Goal: Task Accomplishment & Management: Manage account settings

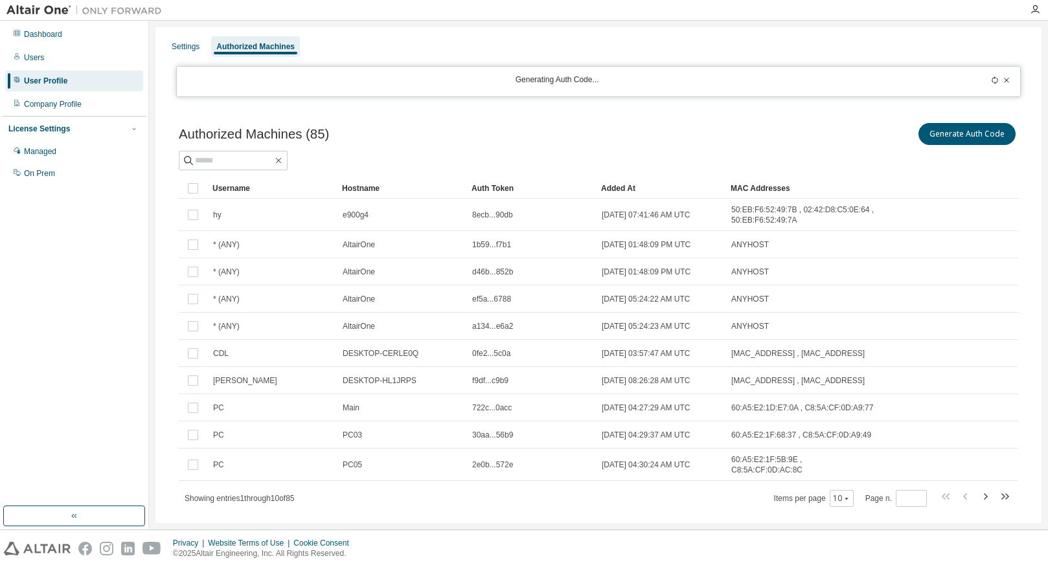
click at [688, 189] on div "Added At" at bounding box center [660, 188] width 119 height 21
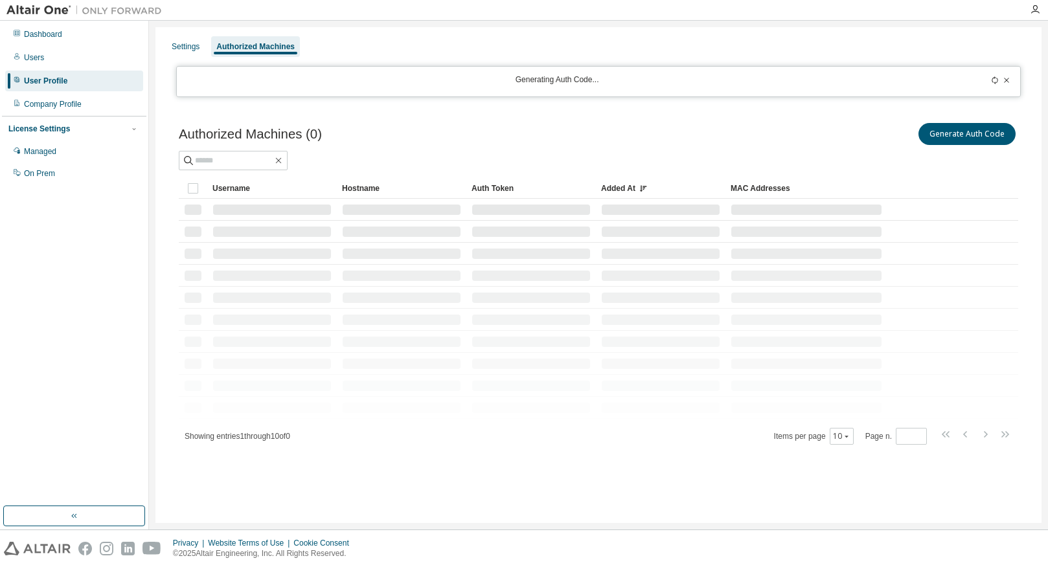
drag, startPoint x: 806, startPoint y: 103, endPoint x: 834, endPoint y: 132, distance: 40.3
click at [806, 106] on div "Settings Authorized Machines Generating Auth Code... Authorized Machines (0) Ge…" at bounding box center [598, 275] width 886 height 496
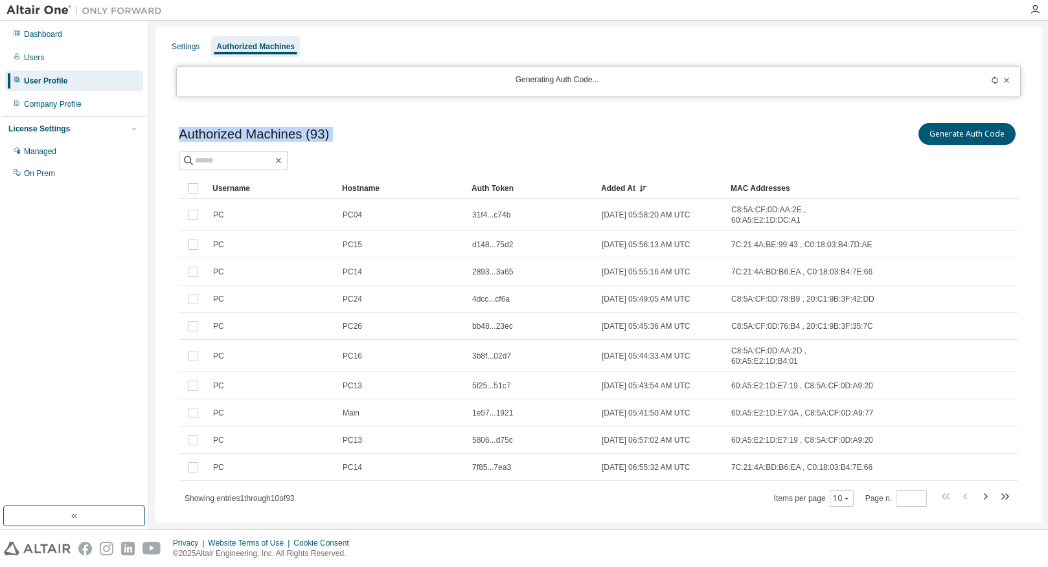
click at [766, 148] on div "Authorized Machines (93) Generate Auth Code" at bounding box center [598, 145] width 839 height 50
click at [955, 130] on button "Generate Auth Code" at bounding box center [966, 134] width 97 height 22
click at [730, 126] on div "Generate Auth Code" at bounding box center [808, 133] width 420 height 27
click at [50, 42] on div "Dashboard" at bounding box center [74, 34] width 138 height 21
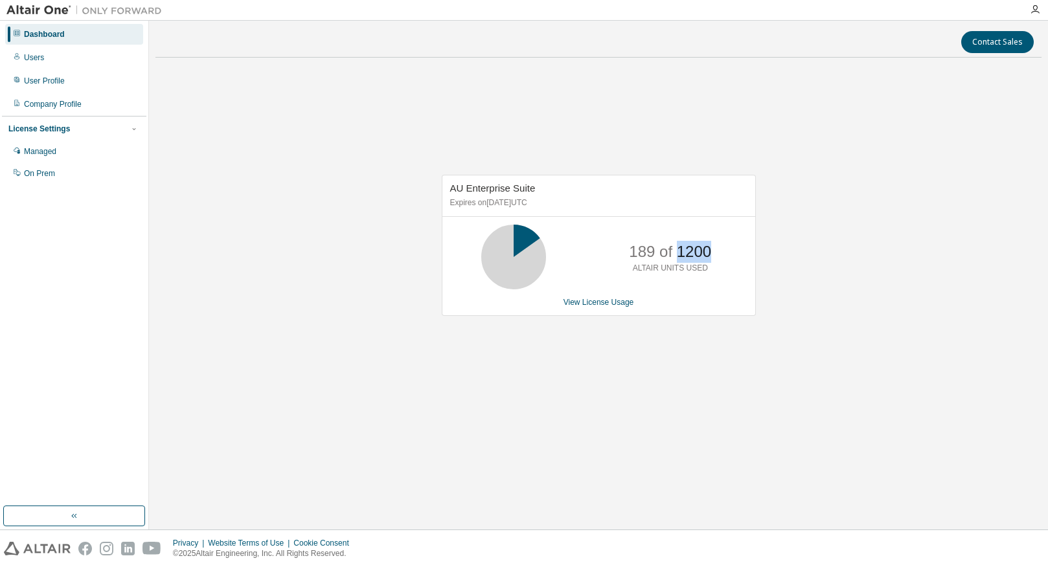
drag, startPoint x: 679, startPoint y: 255, endPoint x: 712, endPoint y: 253, distance: 32.4
click at [712, 253] on div "189 of 1200 ALTAIR UNITS USED" at bounding box center [671, 257] width 104 height 65
click at [685, 245] on p "189 of 1200" at bounding box center [670, 252] width 82 height 22
drag, startPoint x: 674, startPoint y: 256, endPoint x: 710, endPoint y: 258, distance: 35.7
click at [710, 258] on p "189 of 1200" at bounding box center [670, 252] width 82 height 22
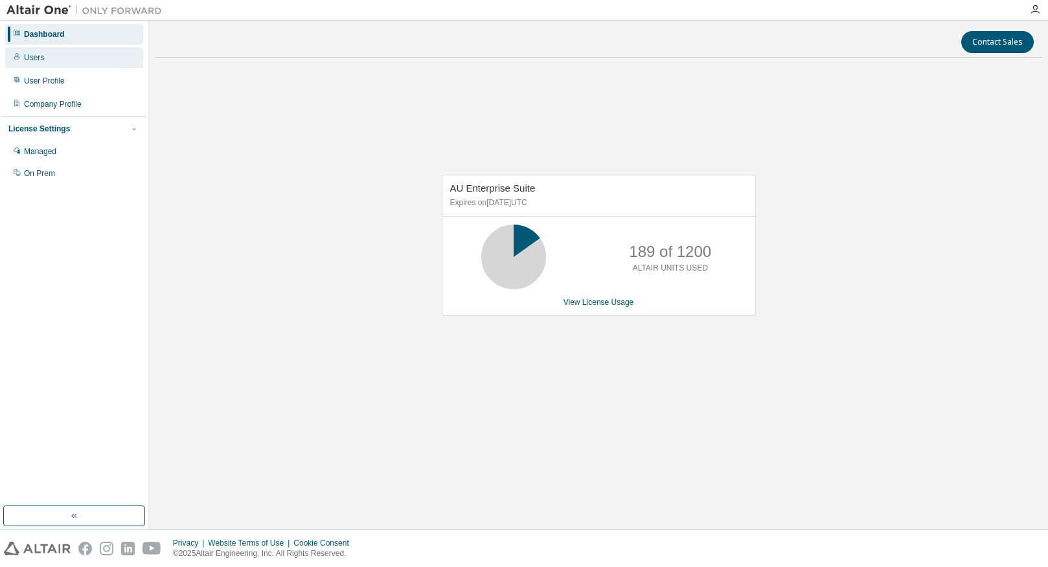
click at [49, 62] on div "Users" at bounding box center [74, 57] width 138 height 21
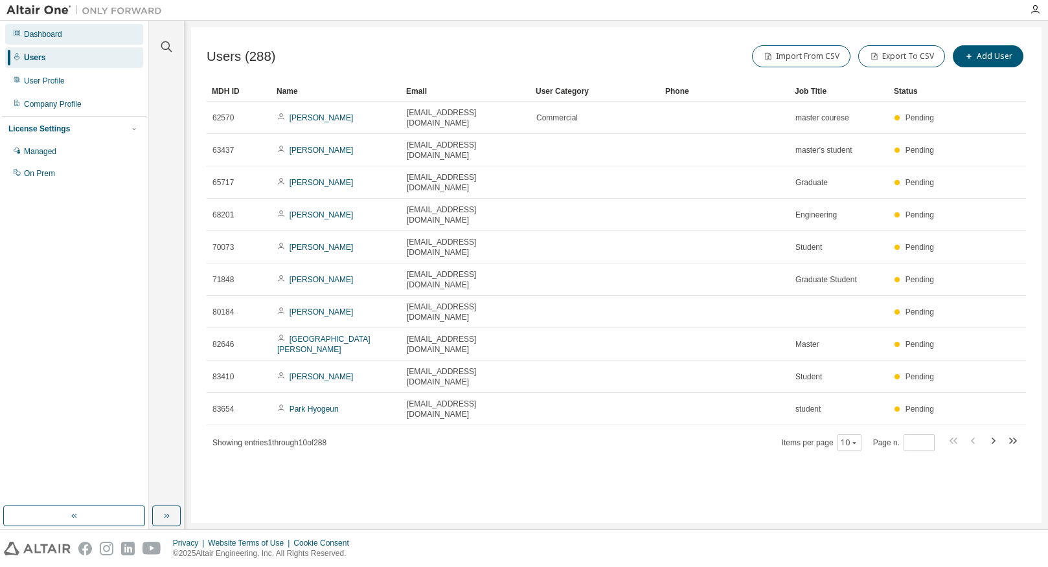
click at [56, 27] on div "Dashboard" at bounding box center [74, 34] width 138 height 21
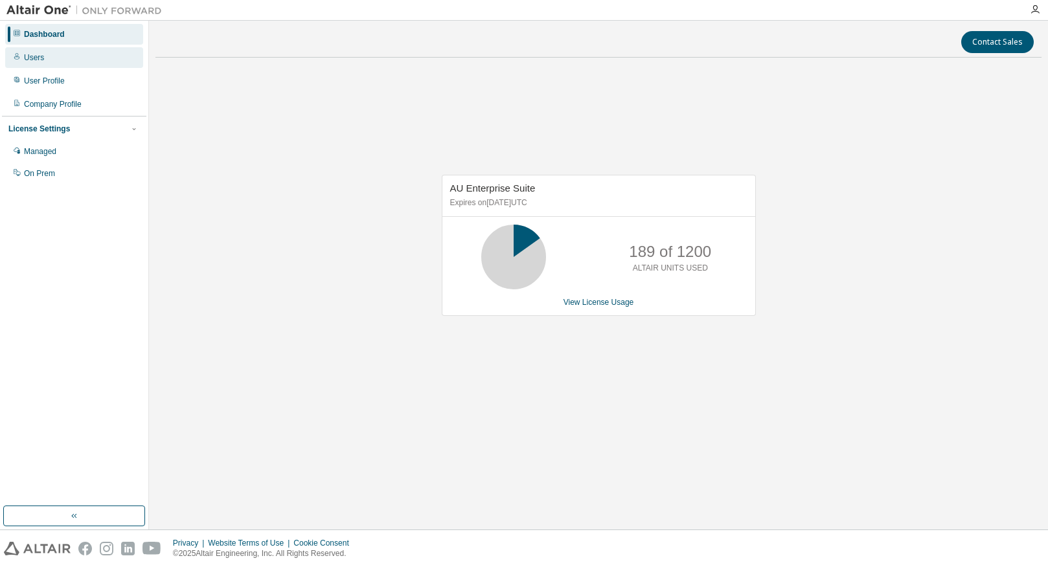
click at [49, 58] on div "Users" at bounding box center [74, 57] width 138 height 21
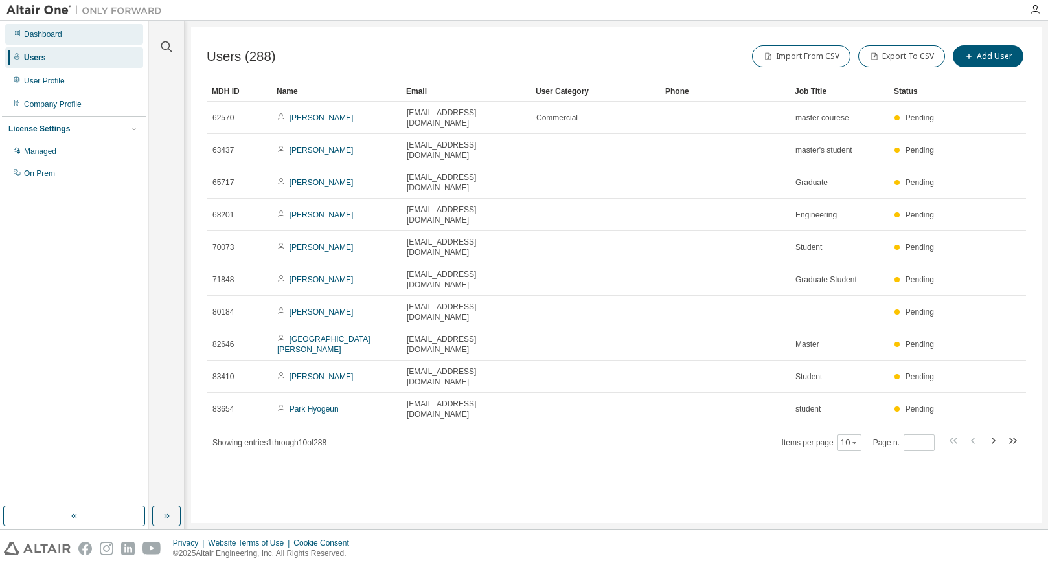
click at [75, 39] on div "Dashboard" at bounding box center [74, 34] width 138 height 21
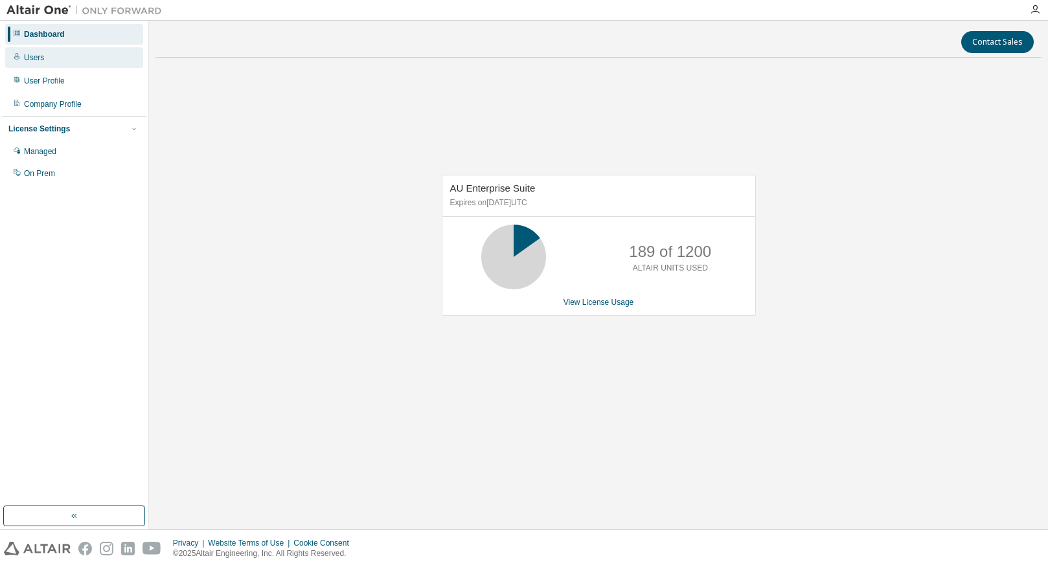
click at [44, 49] on div "Users" at bounding box center [74, 57] width 138 height 21
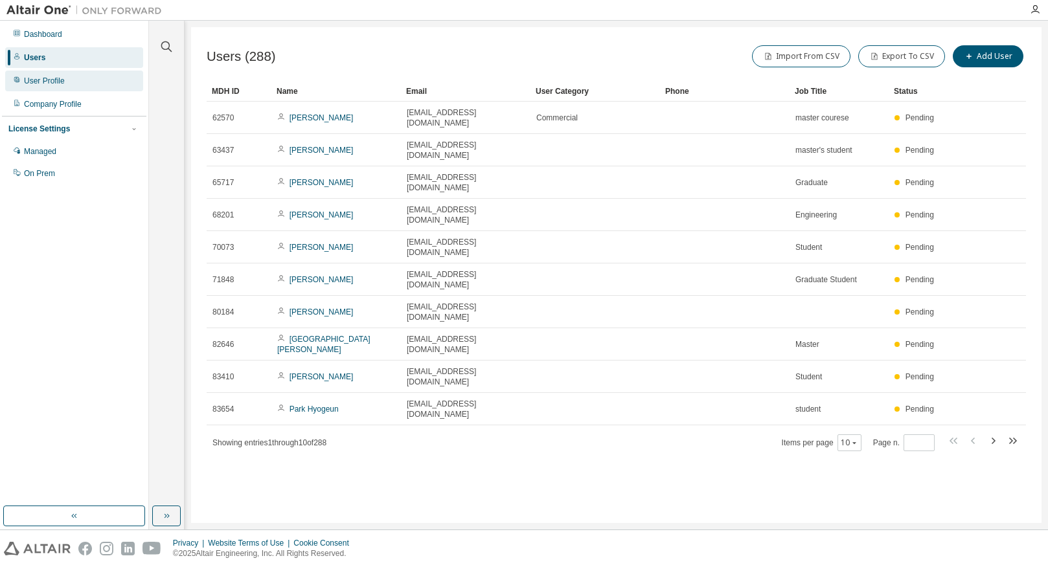
click at [52, 77] on div "User Profile" at bounding box center [44, 81] width 41 height 10
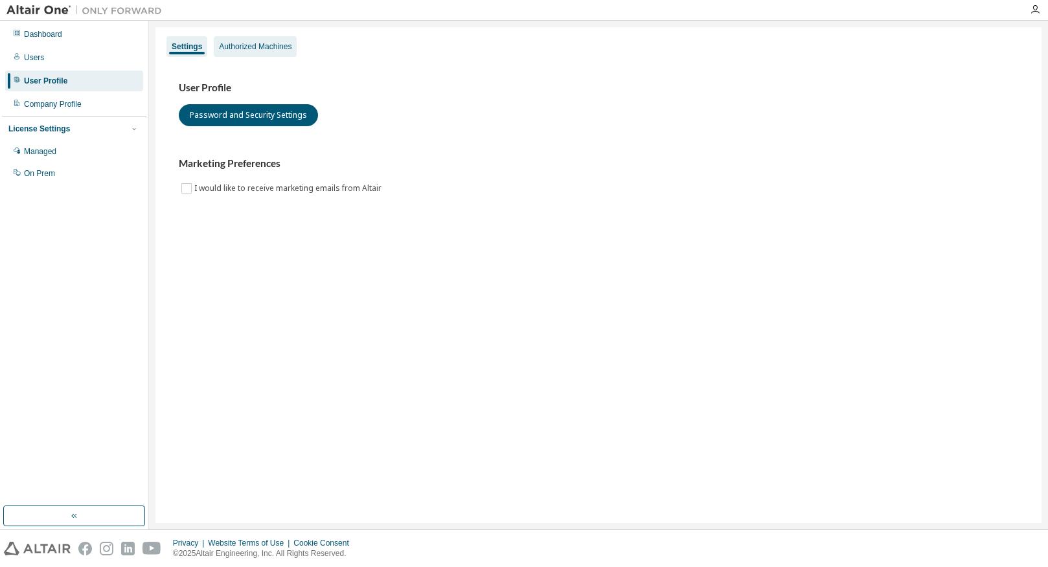
click at [272, 45] on div "Authorized Machines" at bounding box center [255, 46] width 73 height 10
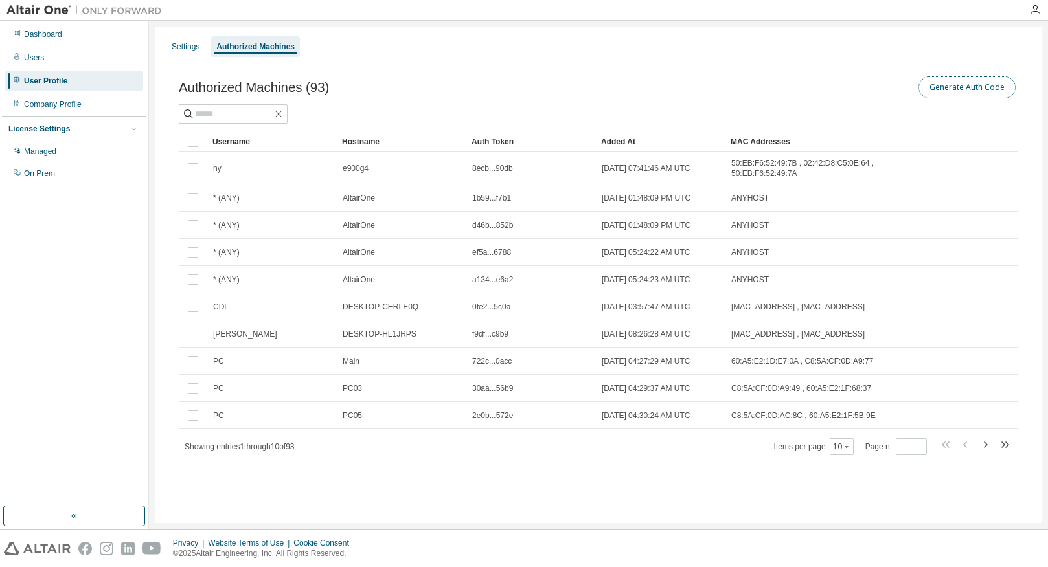
click at [958, 89] on button "Generate Auth Code" at bounding box center [966, 87] width 97 height 22
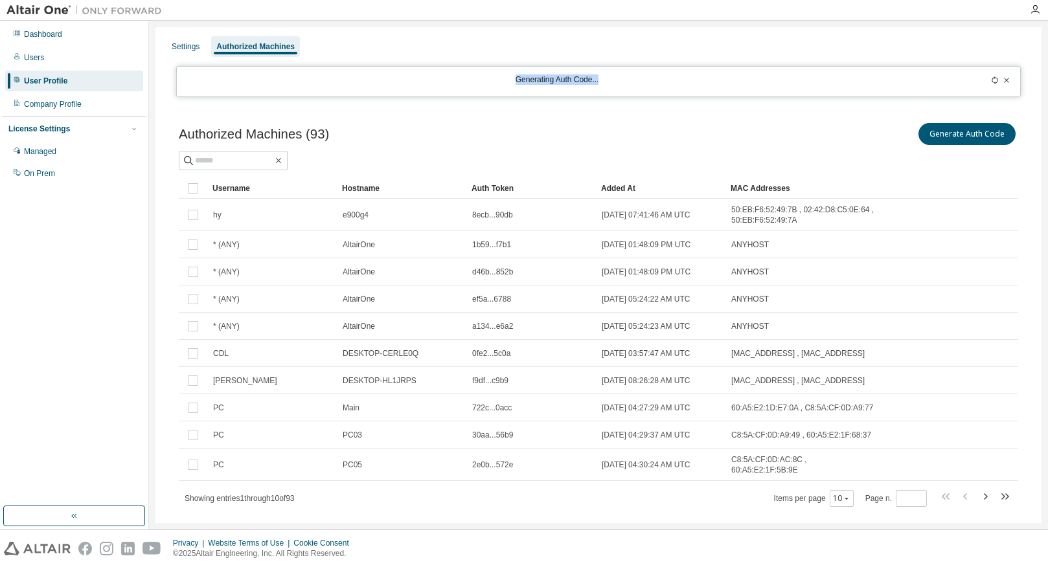
drag, startPoint x: 513, startPoint y: 83, endPoint x: 616, endPoint y: 82, distance: 103.0
click at [615, 80] on div "Generating Auth Code..." at bounding box center [557, 81] width 745 height 14
click at [599, 133] on div "Settings Authorized Machines Generating Auth Code... Authorized Machines (93) G…" at bounding box center [598, 288] width 886 height 522
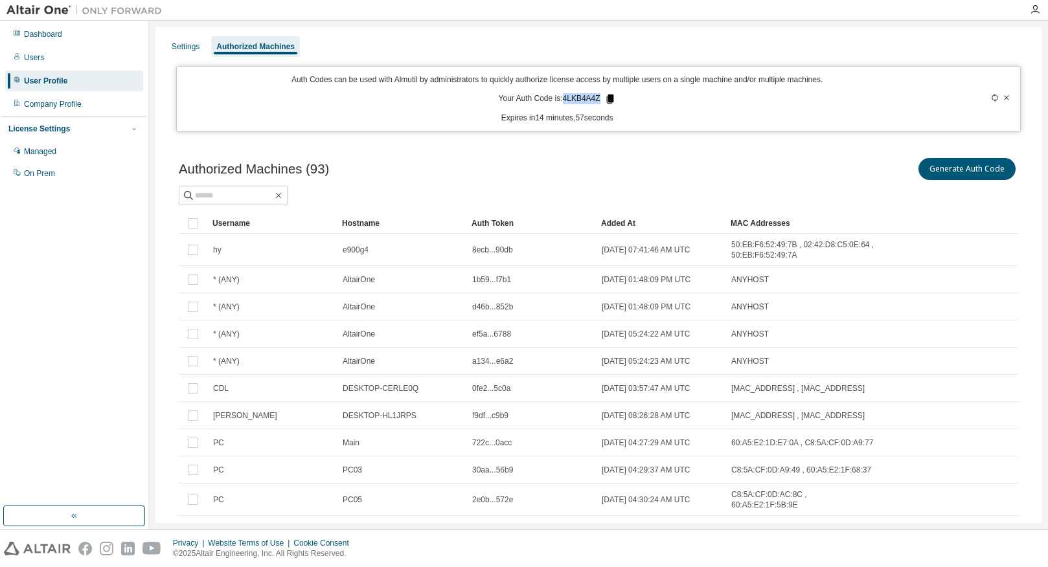
drag, startPoint x: 562, startPoint y: 97, endPoint x: 600, endPoint y: 96, distance: 38.9
click at [600, 96] on p "Your Auth Code is: 4LKB4A4Z" at bounding box center [557, 99] width 117 height 12
click at [584, 149] on div "Authorized Machines (93) Generate Auth Code Clear Load Save Save As Field Opera…" at bounding box center [598, 358] width 870 height 437
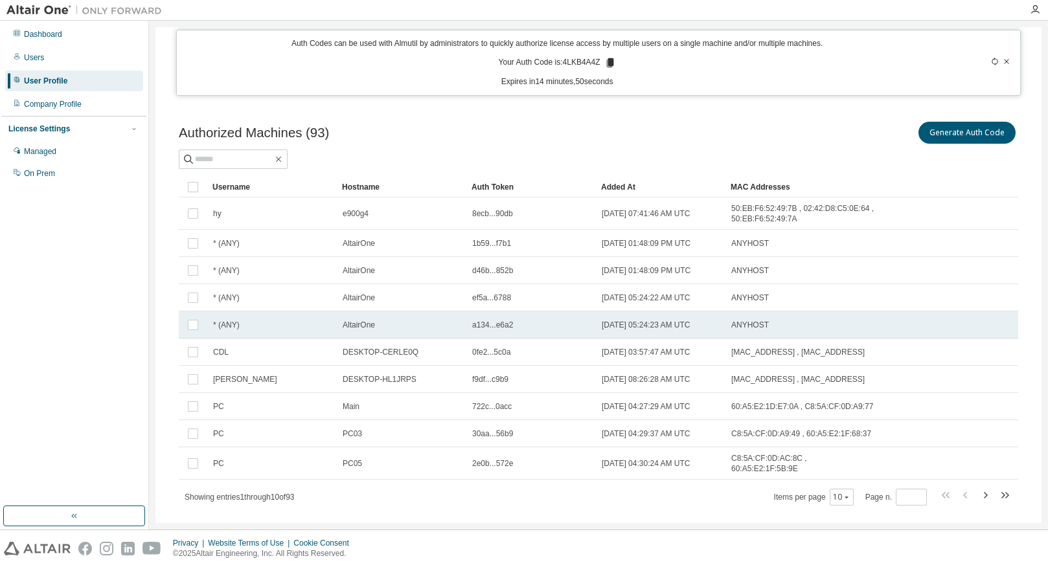
scroll to position [56, 0]
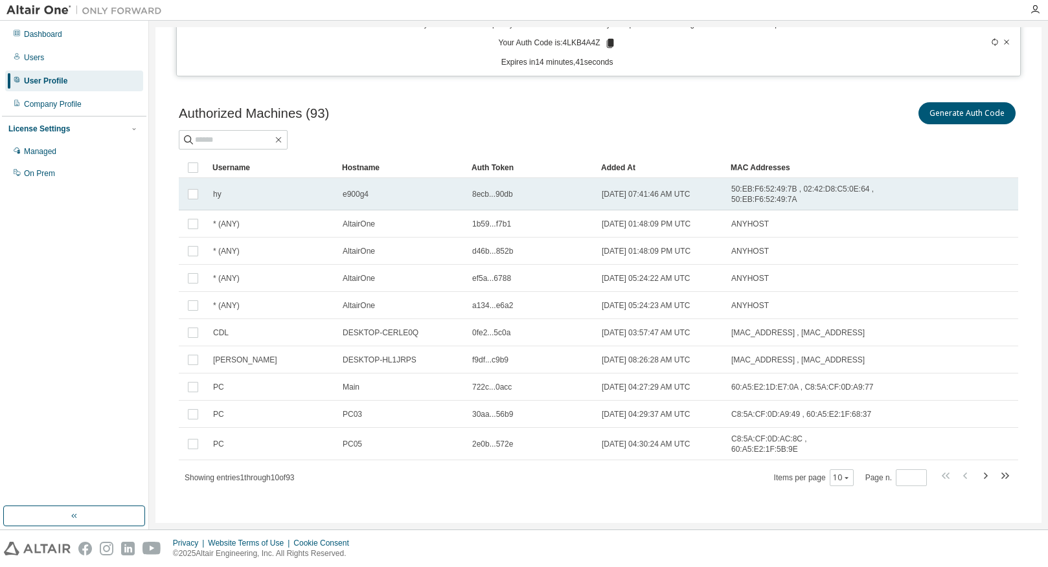
click at [268, 196] on div "hy" at bounding box center [272, 194] width 118 height 10
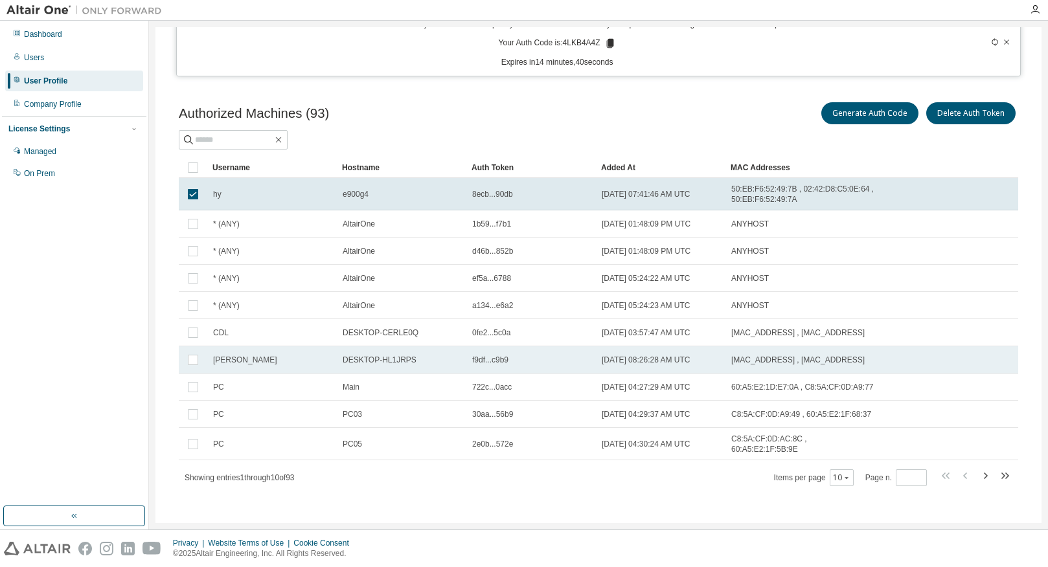
click at [253, 348] on td "[PERSON_NAME]" at bounding box center [272, 359] width 130 height 27
click at [201, 365] on td at bounding box center [193, 359] width 28 height 27
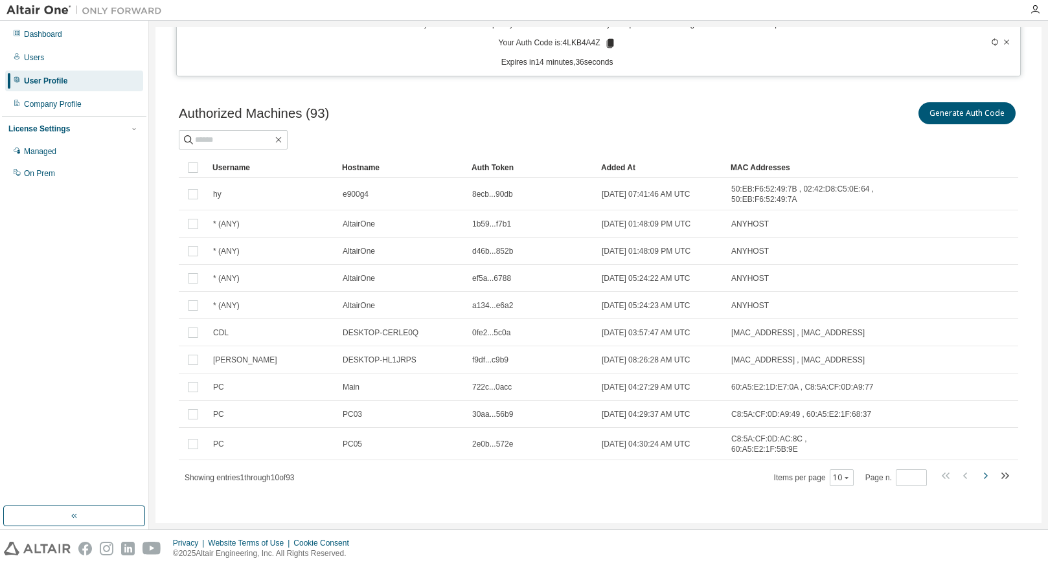
click at [982, 470] on icon "button" at bounding box center [985, 476] width 16 height 16
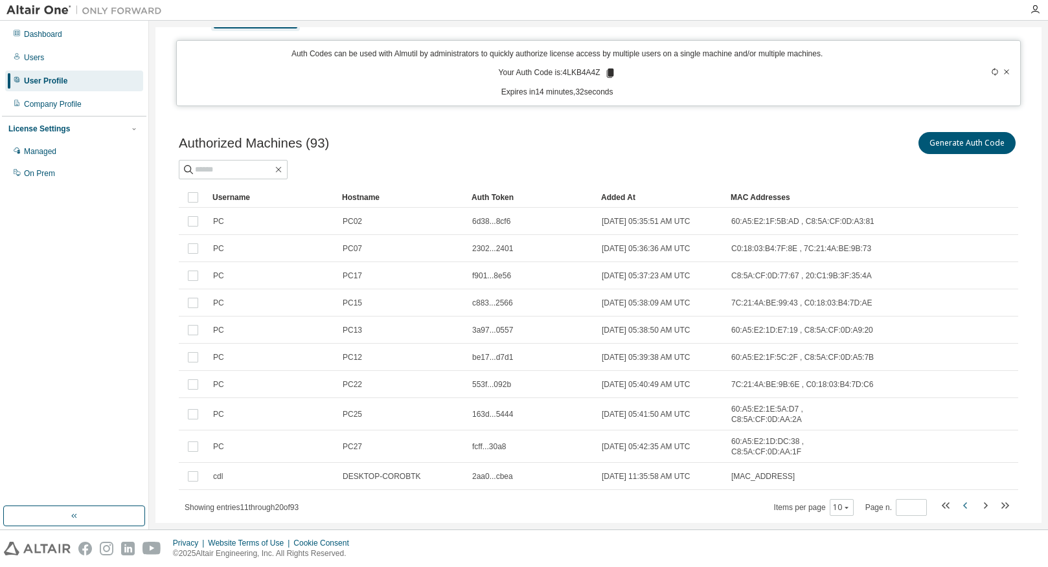
scroll to position [51, 0]
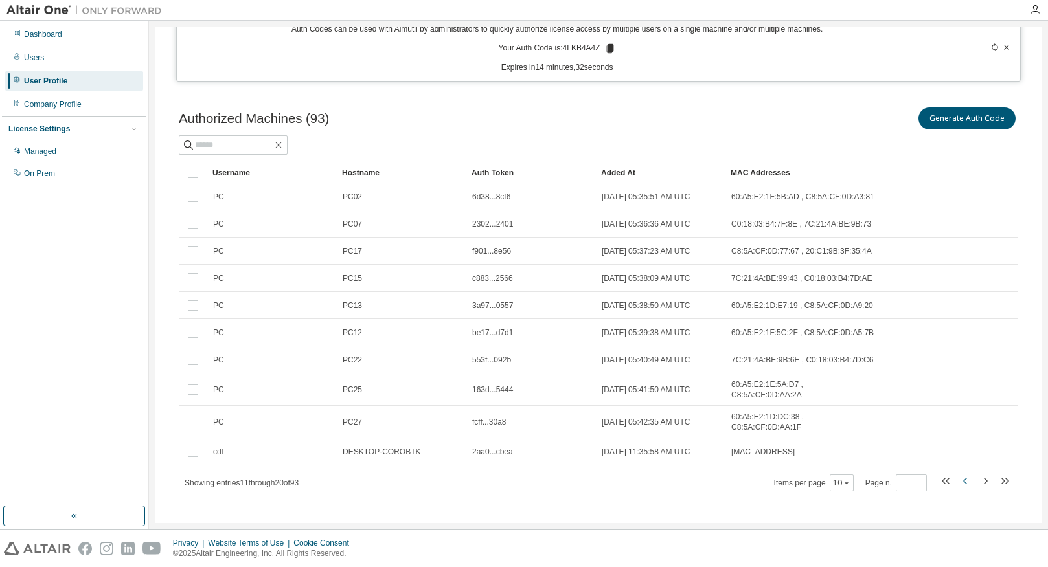
click at [959, 473] on icon "button" at bounding box center [966, 481] width 16 height 16
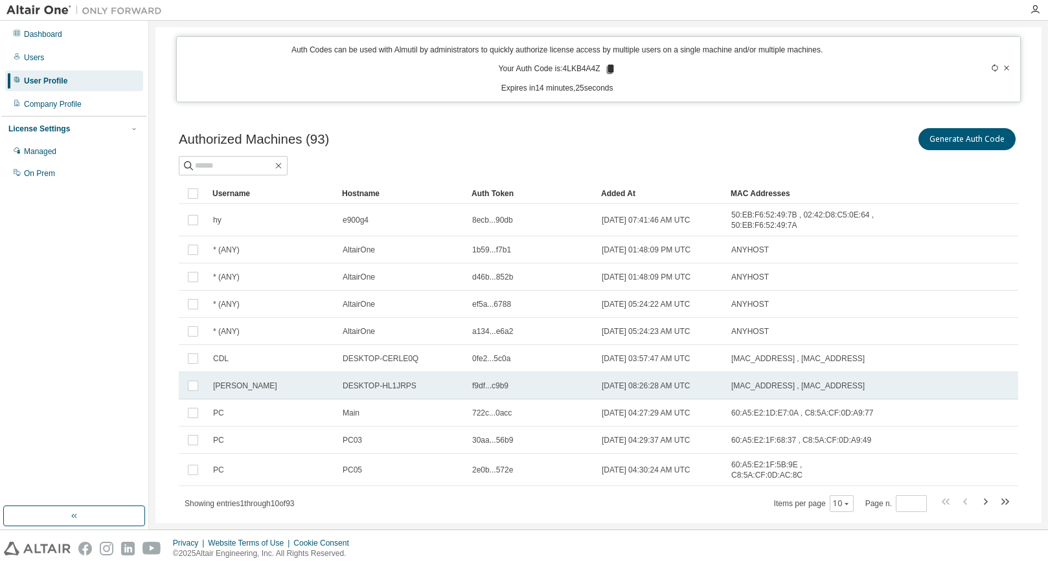
scroll to position [56, 0]
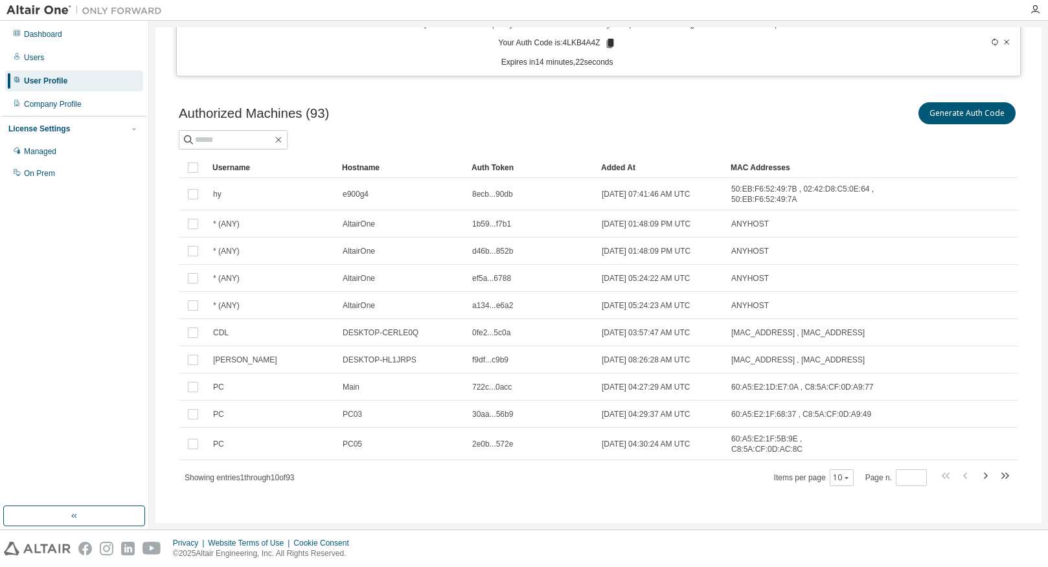
drag, startPoint x: 344, startPoint y: 416, endPoint x: 364, endPoint y: 416, distance: 20.1
drag, startPoint x: 346, startPoint y: 444, endPoint x: 362, endPoint y: 416, distance: 32.2
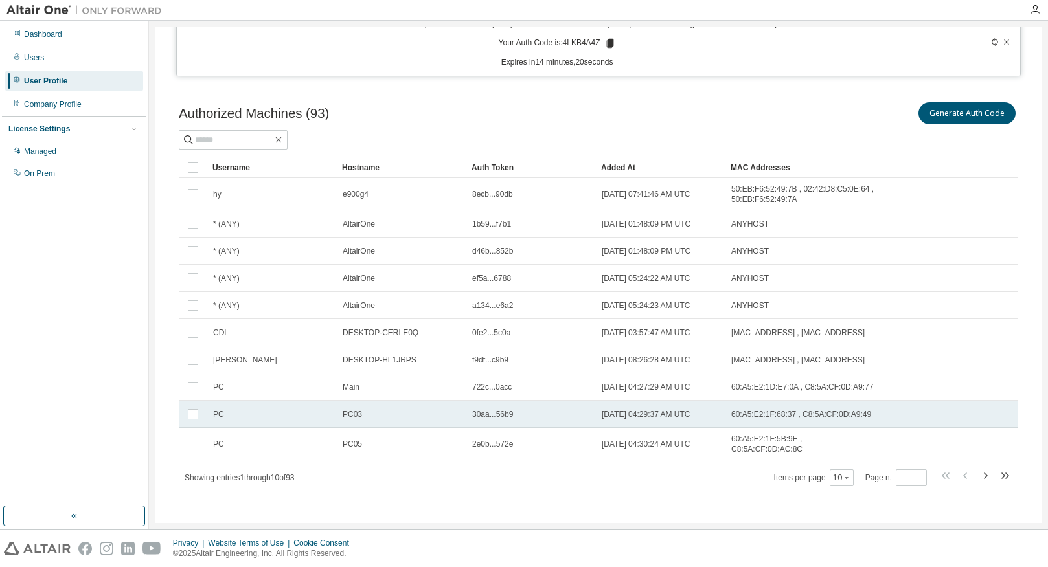
click at [359, 413] on span "PC03" at bounding box center [352, 414] width 19 height 10
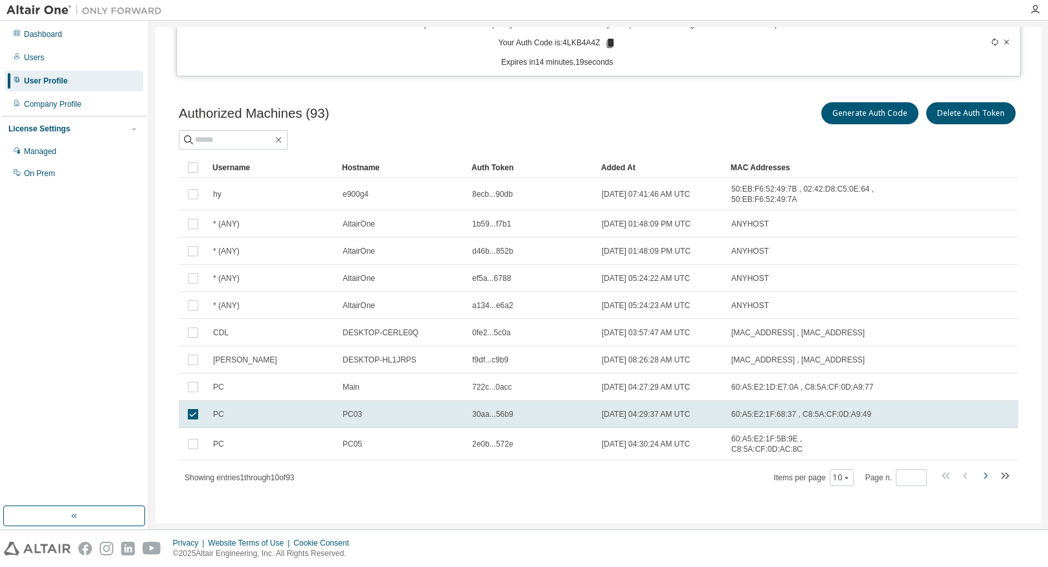
click at [983, 470] on icon "button" at bounding box center [985, 476] width 16 height 16
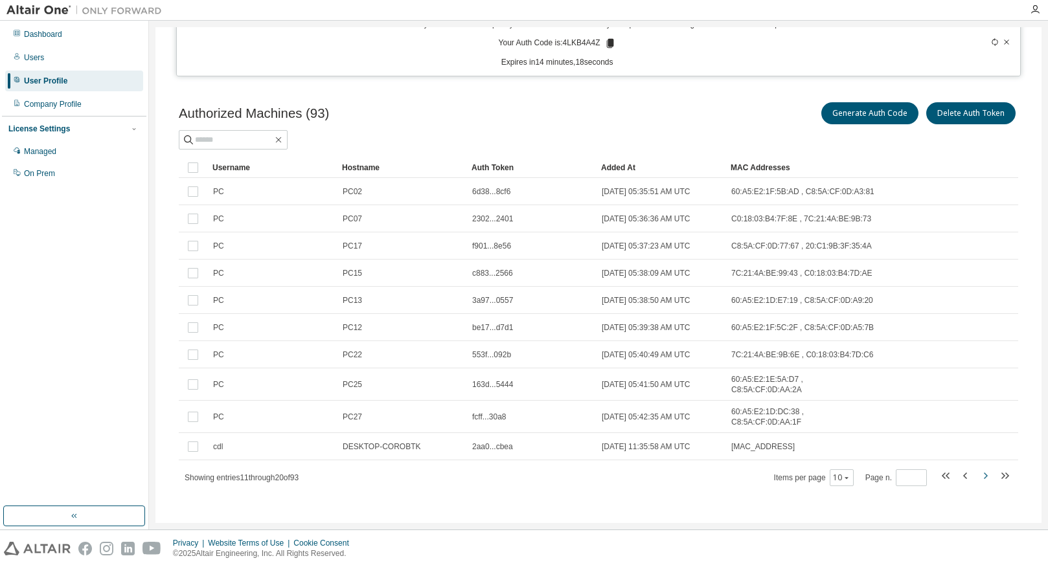
scroll to position [51, 0]
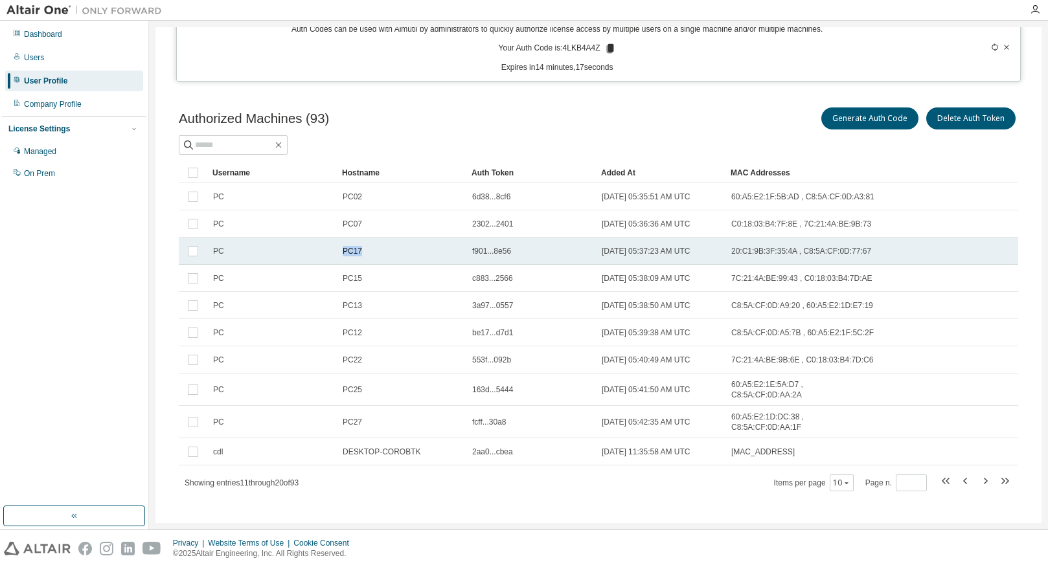
drag, startPoint x: 341, startPoint y: 251, endPoint x: 360, endPoint y: 249, distance: 19.6
click at [360, 249] on td "PC17" at bounding box center [402, 251] width 130 height 27
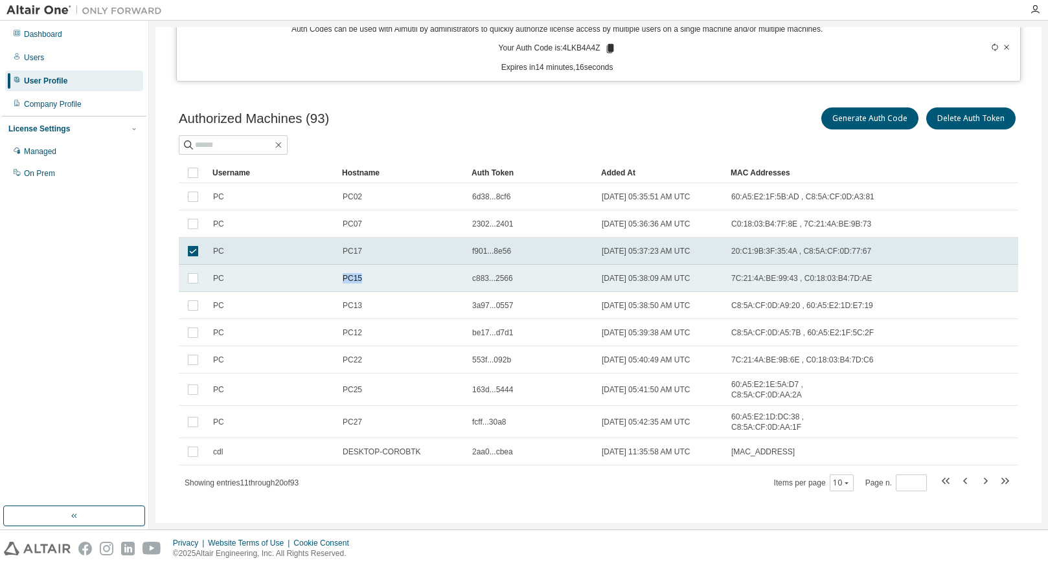
drag, startPoint x: 343, startPoint y: 275, endPoint x: 361, endPoint y: 277, distance: 18.2
click at [361, 277] on div "PC15" at bounding box center [402, 278] width 118 height 10
click at [979, 473] on icon "button" at bounding box center [985, 481] width 16 height 16
type input "*"
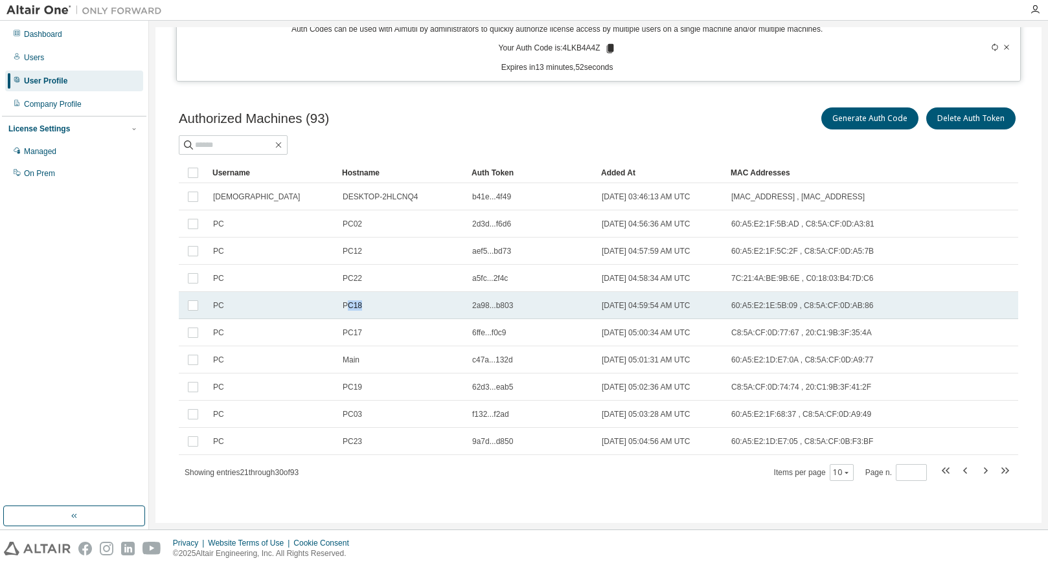
click at [362, 305] on div "PC18" at bounding box center [402, 306] width 118 height 10
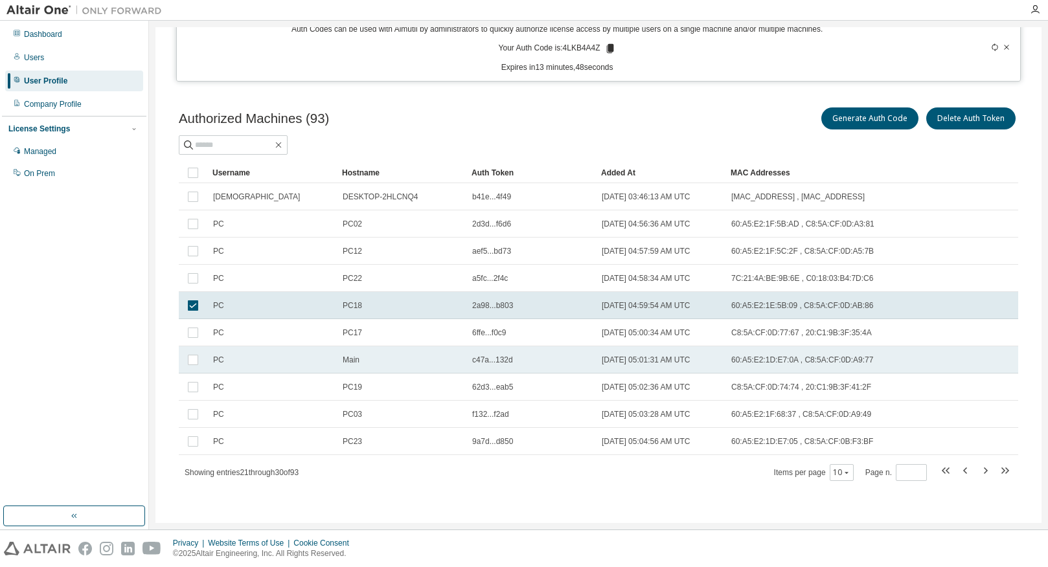
click at [371, 368] on td "Main" at bounding box center [402, 359] width 130 height 27
click at [358, 364] on span "Main" at bounding box center [351, 360] width 17 height 10
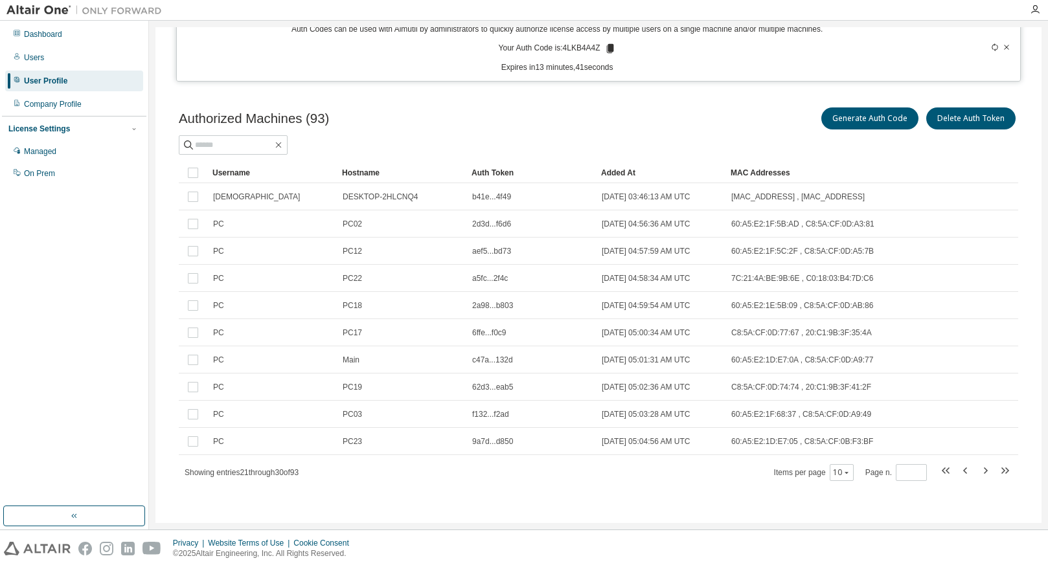
scroll to position [0, 0]
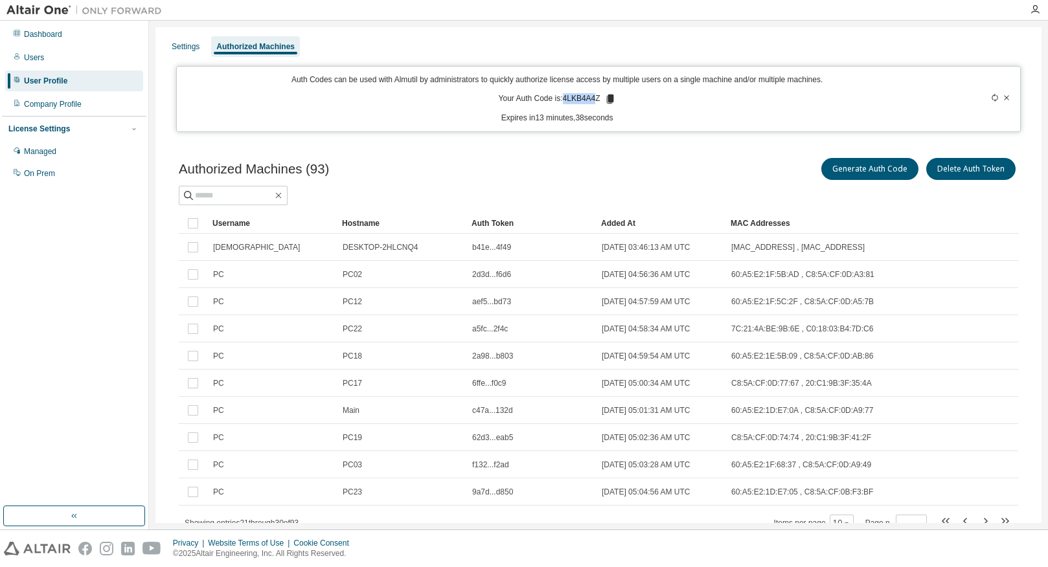
drag, startPoint x: 563, startPoint y: 100, endPoint x: 593, endPoint y: 97, distance: 30.5
click at [593, 97] on p "Your Auth Code is: 4LKB4A4Z" at bounding box center [557, 99] width 117 height 12
click at [80, 64] on div "Users" at bounding box center [74, 57] width 138 height 21
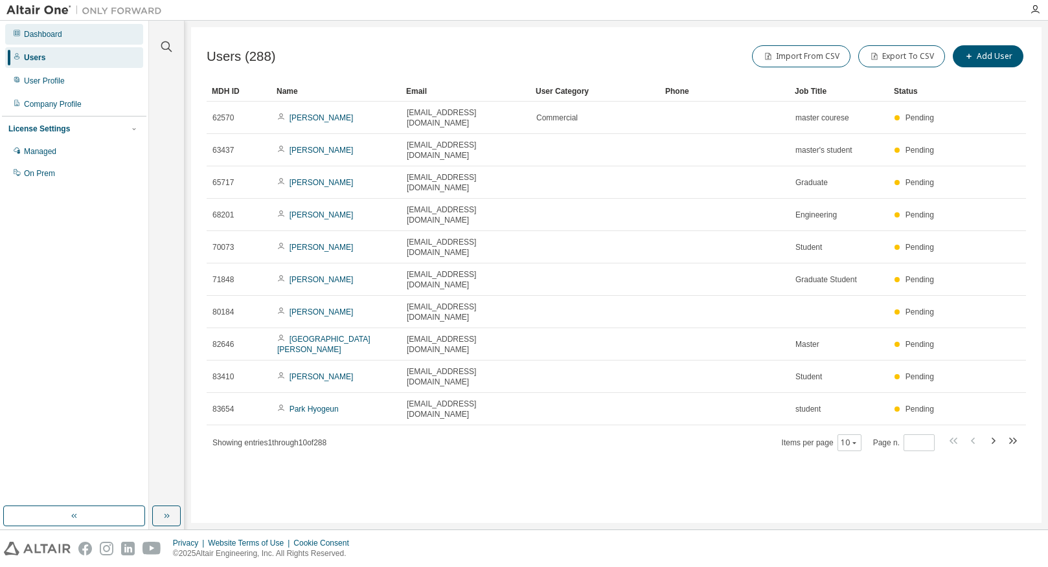
click at [52, 37] on div "Dashboard" at bounding box center [43, 34] width 38 height 10
